Goal: Task Accomplishment & Management: Manage account settings

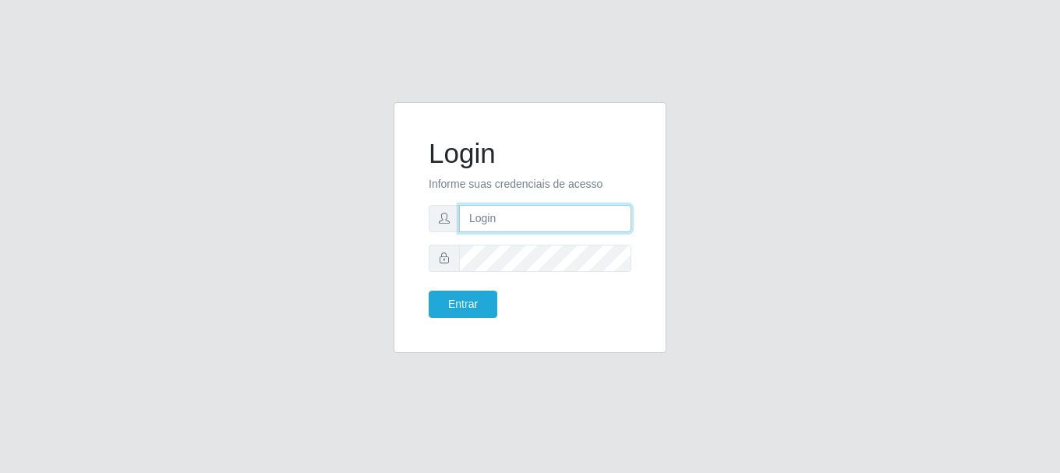
click at [572, 218] on input "text" at bounding box center [545, 218] width 172 height 27
type input "[EMAIL_ADDRESS][DOMAIN_NAME]"
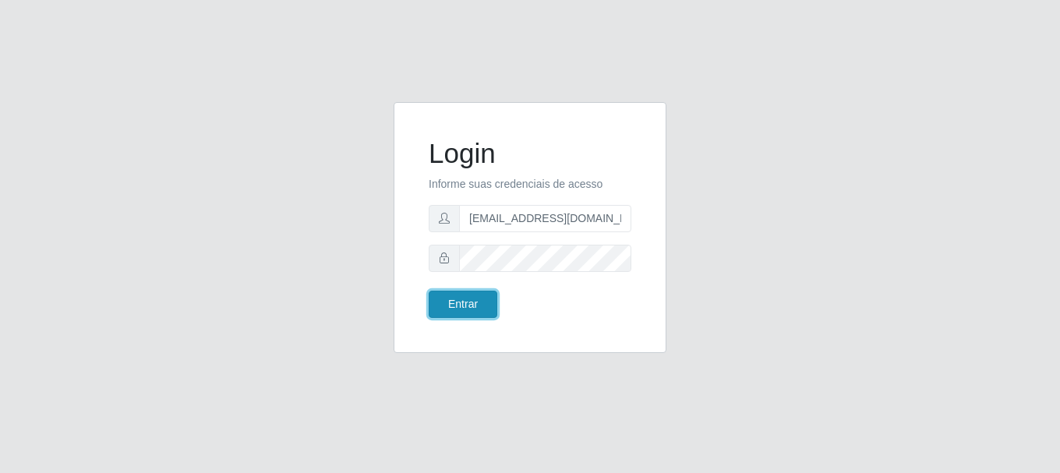
click at [470, 314] on button "Entrar" at bounding box center [463, 304] width 69 height 27
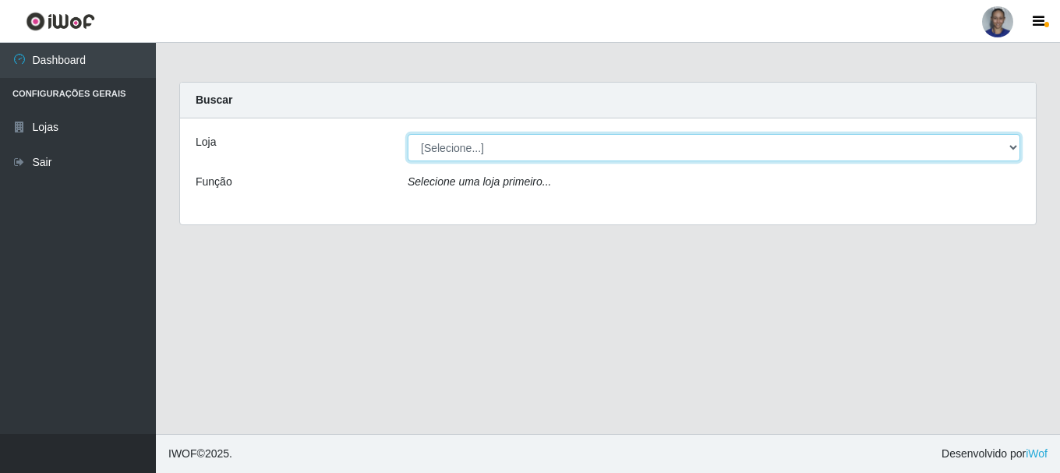
drag, startPoint x: 992, startPoint y: 143, endPoint x: 990, endPoint y: 159, distance: 15.7
click at [992, 143] on select "[Selecione...] Supermercado [GEOGRAPHIC_DATA]" at bounding box center [714, 147] width 613 height 27
select select "165"
click at [408, 134] on select "[Selecione...] Supermercado [GEOGRAPHIC_DATA]" at bounding box center [714, 147] width 613 height 27
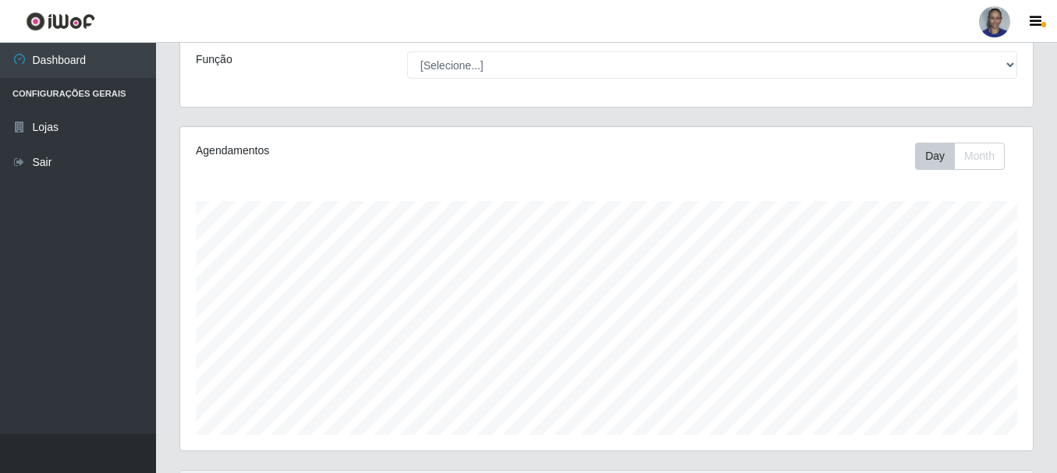
scroll to position [285, 0]
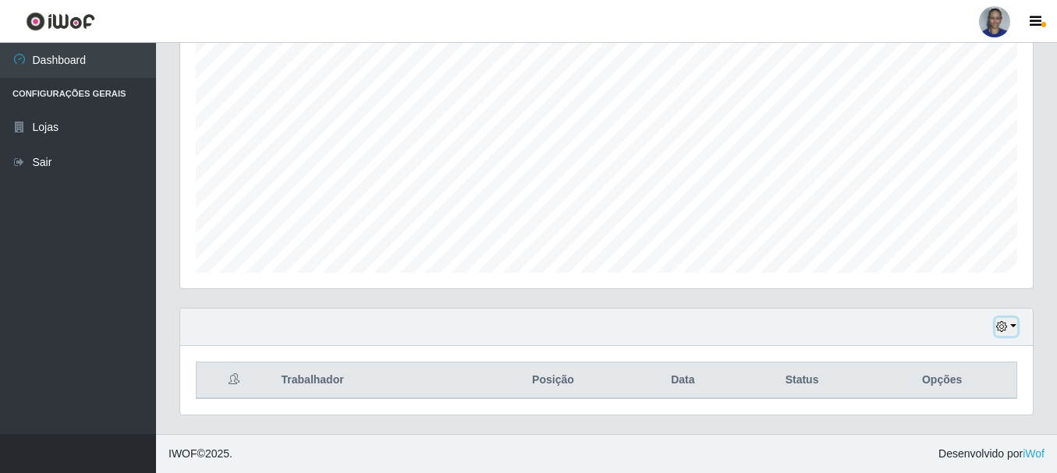
click at [1009, 322] on button "button" at bounding box center [1006, 327] width 22 height 18
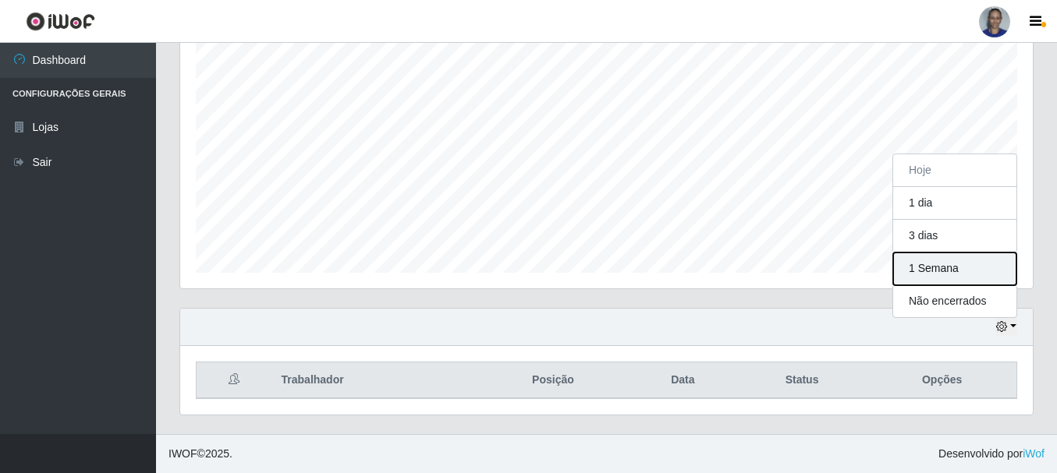
click at [984, 274] on button "1 Semana" at bounding box center [954, 269] width 123 height 33
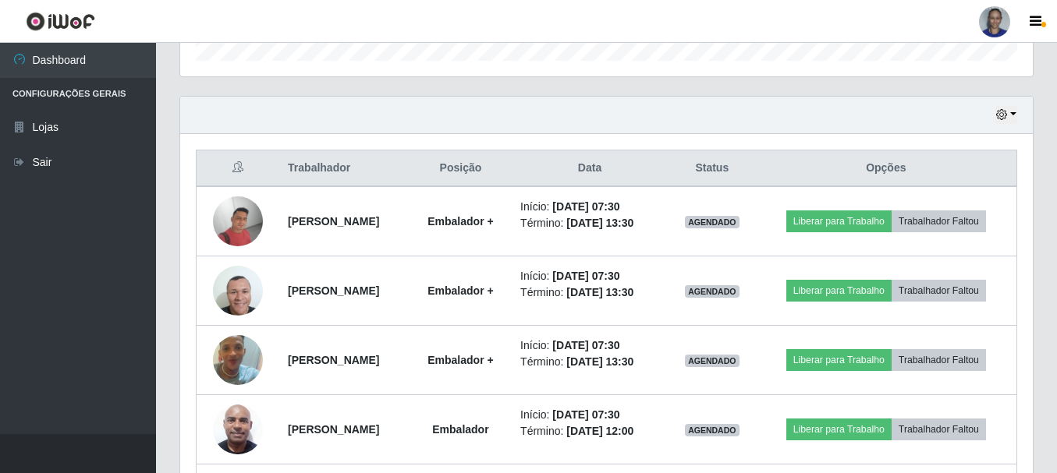
scroll to position [469, 0]
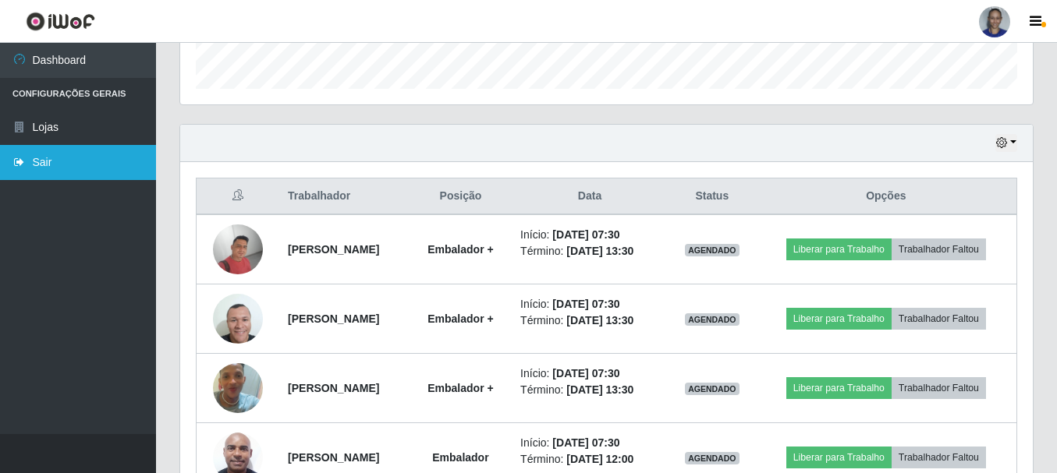
click at [109, 168] on link "Sair" at bounding box center [78, 162] width 156 height 35
